Goal: Check status: Check status

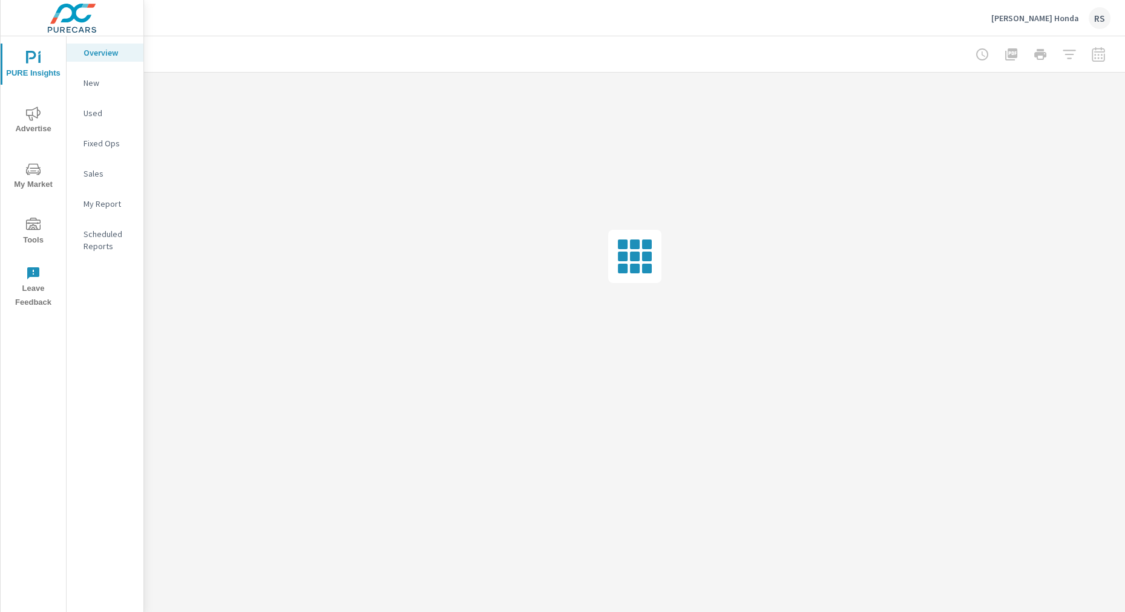
click at [37, 120] on icon "nav menu" at bounding box center [33, 114] width 15 height 15
